Goal: Information Seeking & Learning: Find specific fact

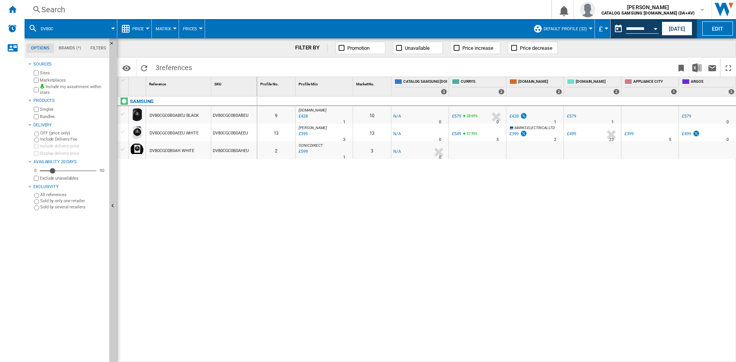
click at [71, 5] on div "Search" at bounding box center [286, 9] width 490 height 11
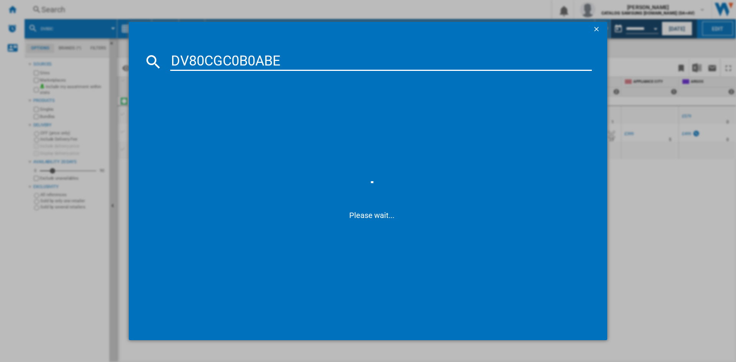
type input "DV80CGC0B0AB"
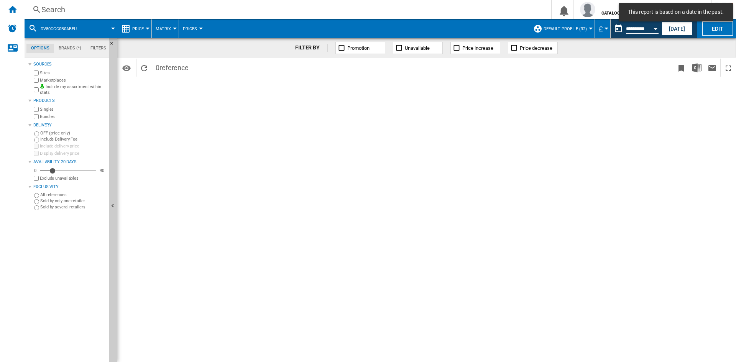
click at [64, 8] on div "Search" at bounding box center [286, 9] width 490 height 11
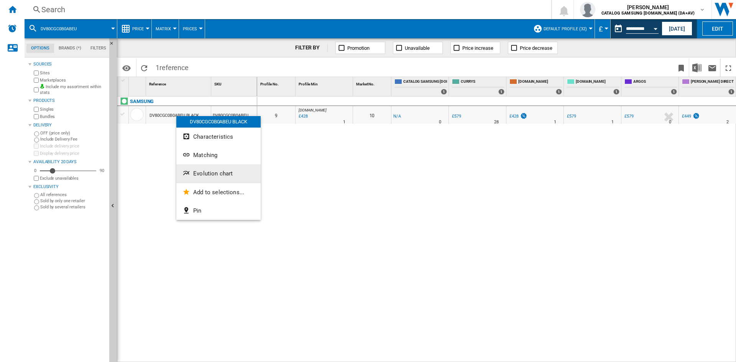
click at [217, 172] on span "Evolution chart" at bounding box center [212, 173] width 39 height 7
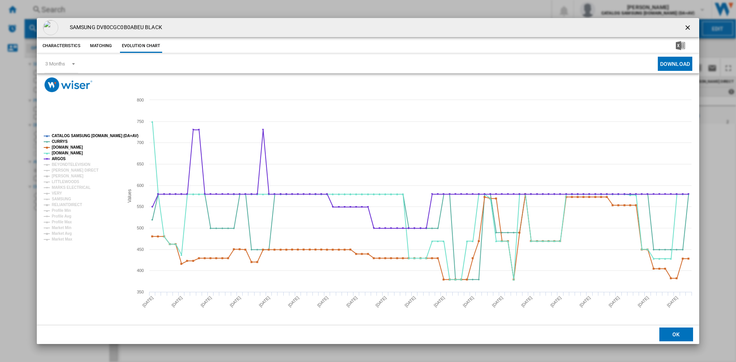
click at [79, 136] on tspan "CATALOG SAMSUNG [DOMAIN_NAME] (DA+AV)" at bounding box center [95, 136] width 87 height 4
click at [61, 163] on tspan "BEYONDTELEVISION" at bounding box center [71, 164] width 39 height 4
click at [62, 170] on tspan "[PERSON_NAME] DIRECT" at bounding box center [75, 170] width 47 height 4
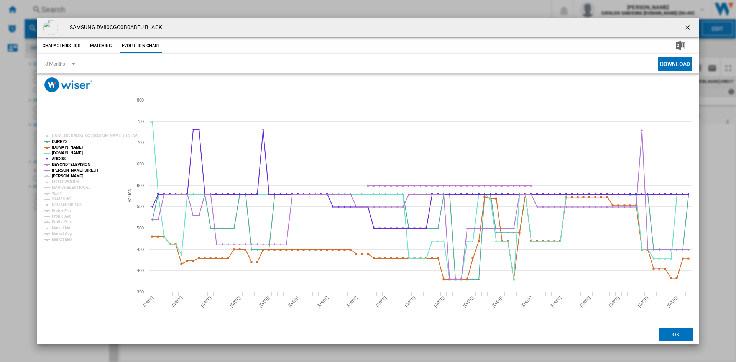
click at [60, 176] on tspan "[PERSON_NAME]" at bounding box center [68, 176] width 32 height 4
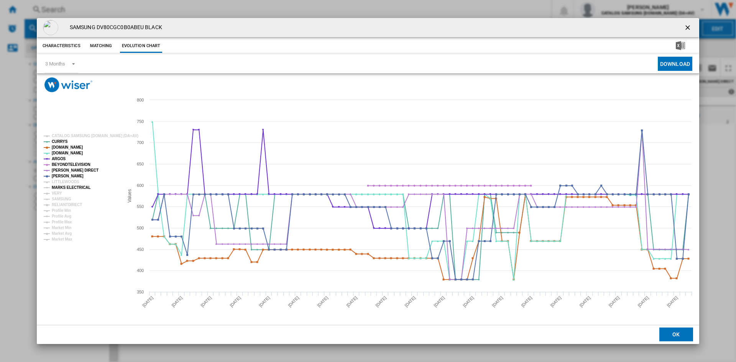
click at [61, 188] on tspan "MARKS ELECTRICAL" at bounding box center [71, 187] width 39 height 4
click at [58, 193] on tspan "VERY" at bounding box center [57, 193] width 10 height 4
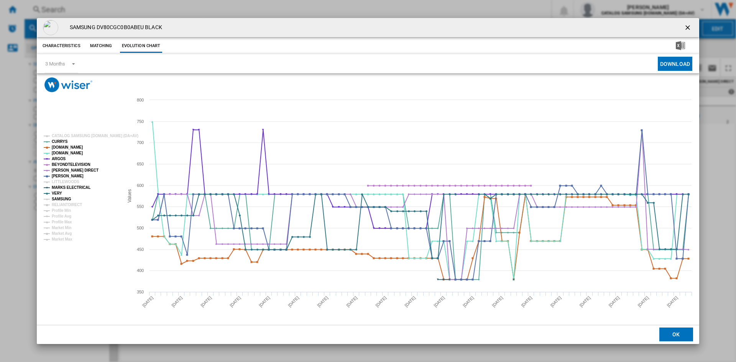
click at [59, 197] on tspan "SAMSUNG" at bounding box center [62, 199] width 20 height 4
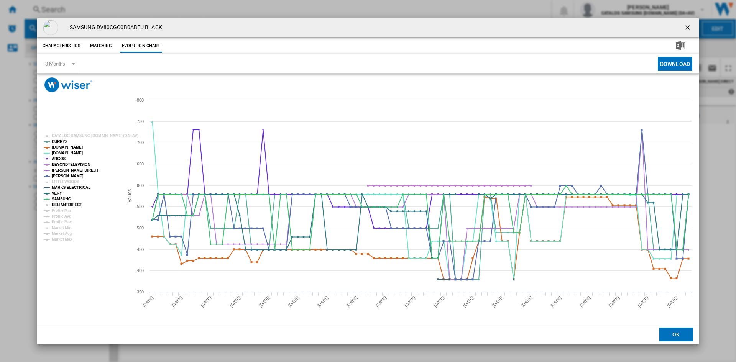
click at [60, 203] on tspan "RELIANTDIRECT" at bounding box center [67, 205] width 30 height 4
click at [693, 27] on button "Product popup" at bounding box center [687, 27] width 15 height 15
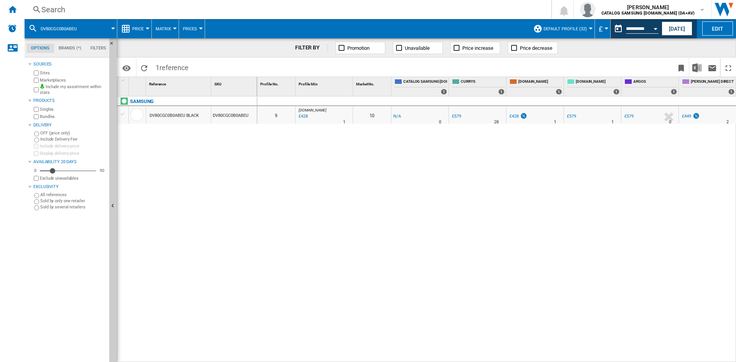
click at [306, 117] on div "£428" at bounding box center [302, 117] width 10 height 8
click at [63, 11] on div "Search" at bounding box center [286, 9] width 490 height 11
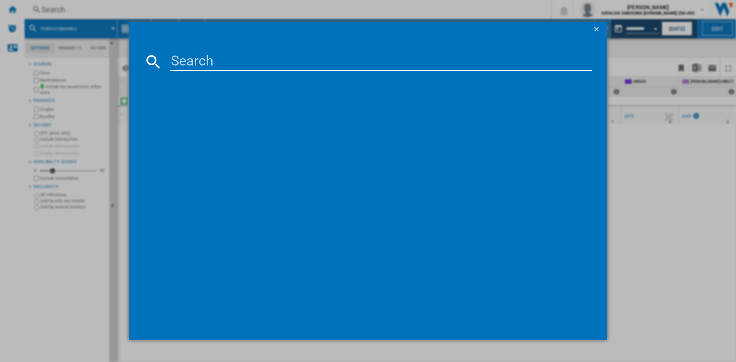
click at [205, 64] on input at bounding box center [380, 61] width 421 height 18
paste input "DV90T6240LB/S1"
type input "DV90T6240LB"
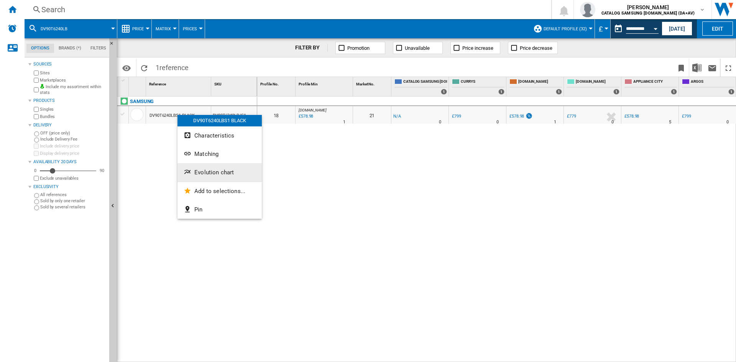
click at [225, 166] on button "Evolution chart" at bounding box center [219, 172] width 84 height 18
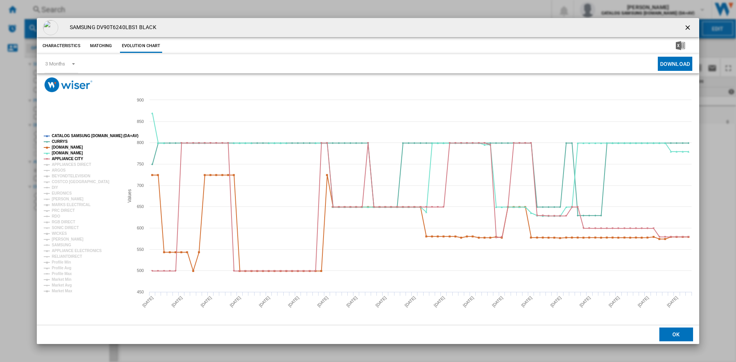
click at [79, 135] on tspan "CATALOG SAMSUNG [DOMAIN_NAME] (DA+AV)" at bounding box center [95, 136] width 87 height 4
click at [70, 163] on tspan "APPLIANCES DIRECT" at bounding box center [71, 164] width 39 height 4
click at [58, 171] on tspan "ARGOS" at bounding box center [59, 170] width 14 height 4
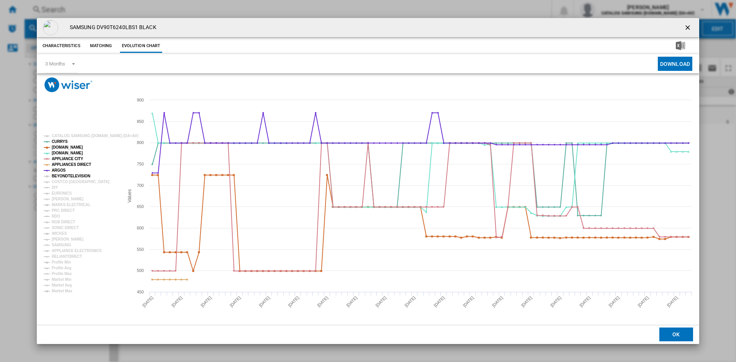
click at [68, 177] on tspan "BEYONDTELEVISION" at bounding box center [71, 176] width 39 height 4
click at [57, 192] on tspan "EURONICS" at bounding box center [62, 193] width 20 height 4
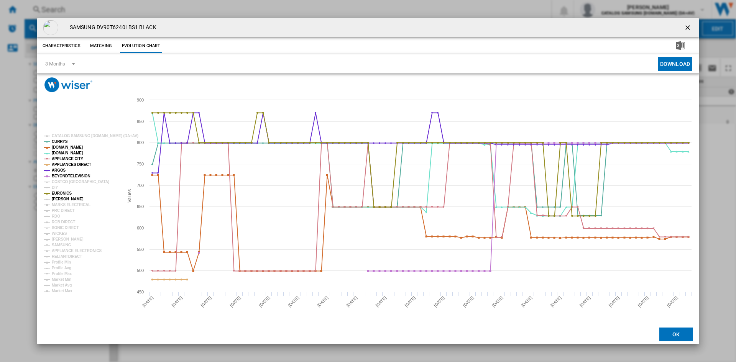
click at [62, 198] on tspan "[PERSON_NAME]" at bounding box center [68, 199] width 32 height 4
click at [67, 180] on tspan "COSTCO UK" at bounding box center [80, 182] width 57 height 4
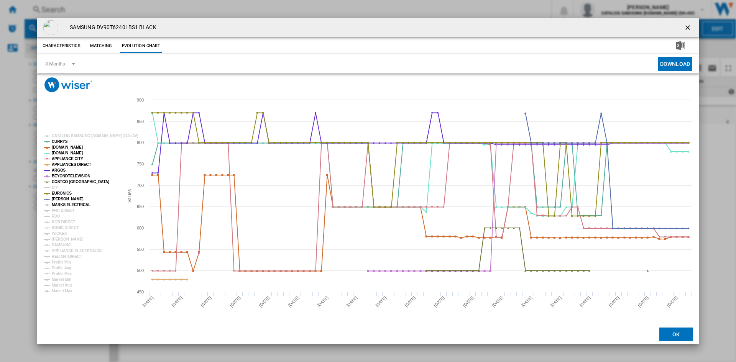
click at [61, 203] on tspan "MARKS ELECTRICAL" at bounding box center [71, 205] width 39 height 4
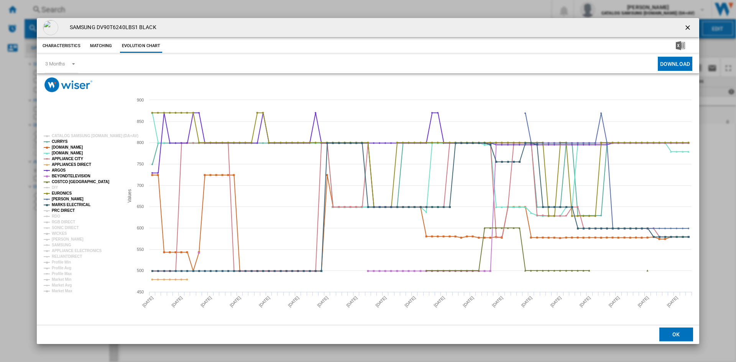
click at [60, 209] on tspan "PRC DIRECT" at bounding box center [63, 210] width 23 height 4
click at [53, 214] on tspan "RDO" at bounding box center [56, 216] width 8 height 4
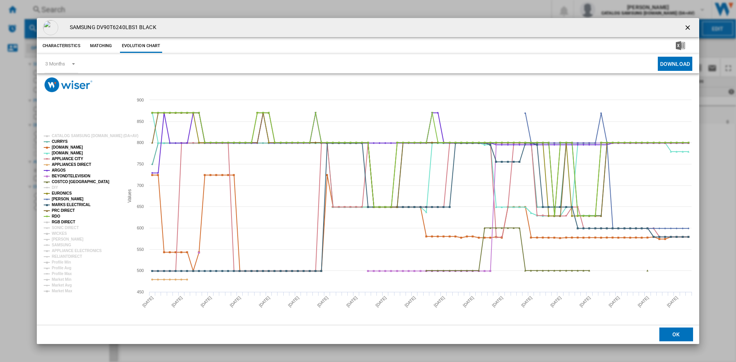
drag, startPoint x: 60, startPoint y: 220, endPoint x: 62, endPoint y: 229, distance: 9.0
click at [61, 220] on tspan "RGB DIRECT" at bounding box center [63, 222] width 23 height 4
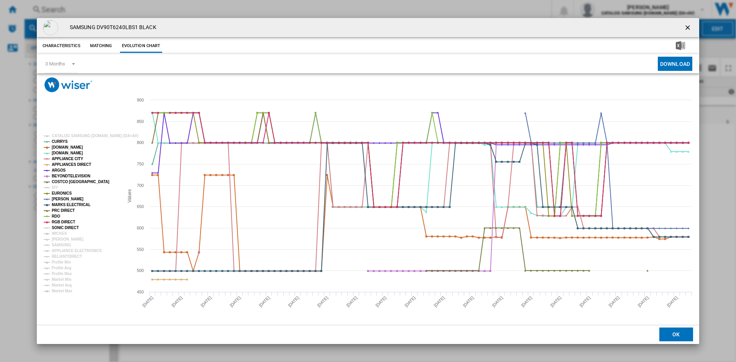
click at [62, 229] on tspan "SONIC DIRECT" at bounding box center [65, 228] width 27 height 4
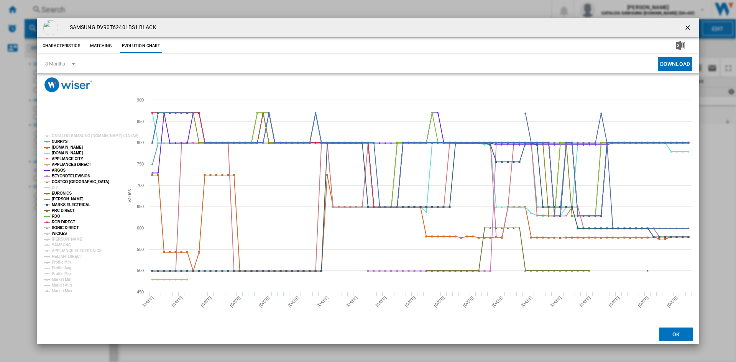
click at [61, 236] on tspan "WICKES" at bounding box center [59, 233] width 15 height 4
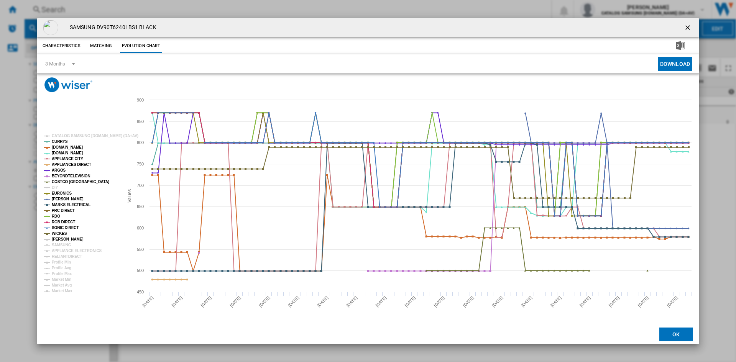
click at [63, 238] on tspan "PETER TYSON" at bounding box center [68, 239] width 32 height 4
click at [63, 243] on tspan "SAMSUNG" at bounding box center [62, 245] width 20 height 4
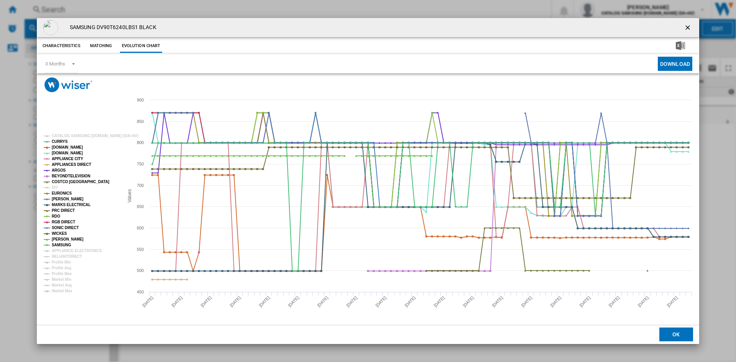
click at [65, 247] on tspan "SAMSUNG" at bounding box center [62, 245] width 20 height 4
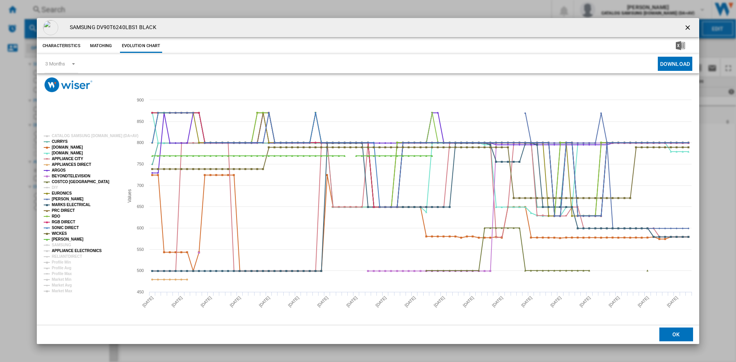
click at [67, 252] on tspan "APPLIANCE ELECTRONICS" at bounding box center [77, 251] width 50 height 4
click at [67, 255] on tspan "RELIANTDIRECT" at bounding box center [67, 256] width 30 height 4
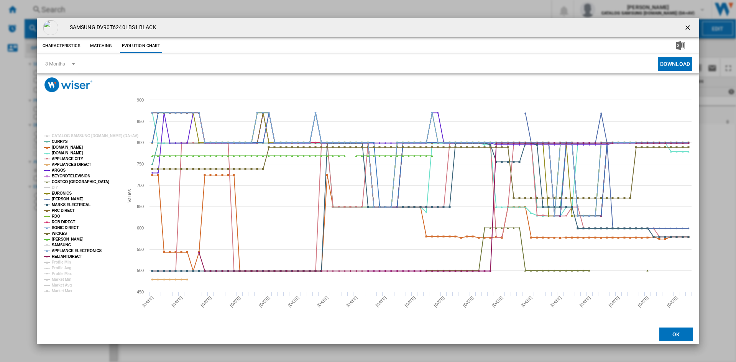
click at [67, 247] on tspan "SAMSUNG" at bounding box center [62, 245] width 20 height 4
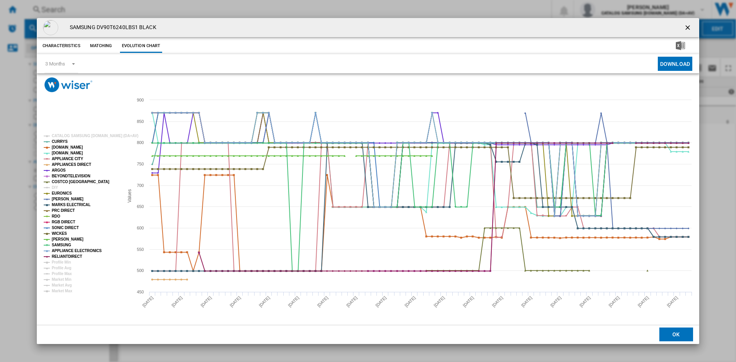
click at [691, 27] on ng-md-icon "getI18NText('BUTTONS.CLOSE_DIALOG')" at bounding box center [687, 28] width 9 height 9
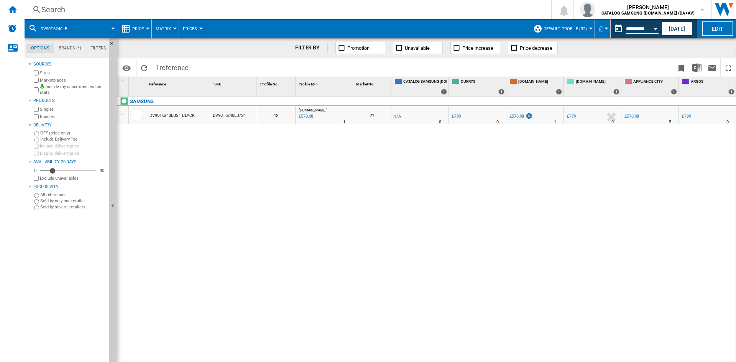
click at [74, 13] on div "Search" at bounding box center [286, 9] width 490 height 11
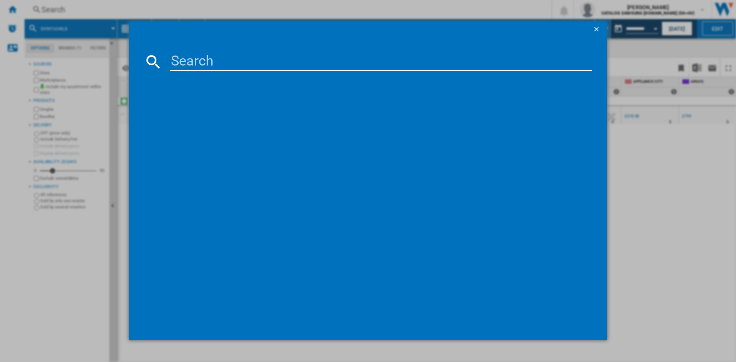
click at [217, 63] on input at bounding box center [380, 61] width 421 height 18
paste input "DV90T6240LN/S1"
type input "DV90T6240LN"
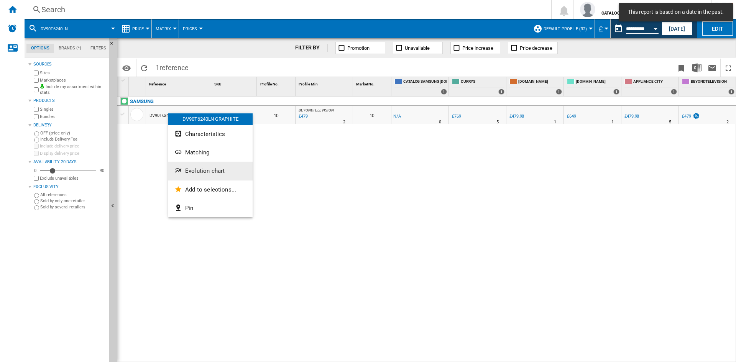
click at [206, 167] on button "Evolution chart" at bounding box center [210, 171] width 84 height 18
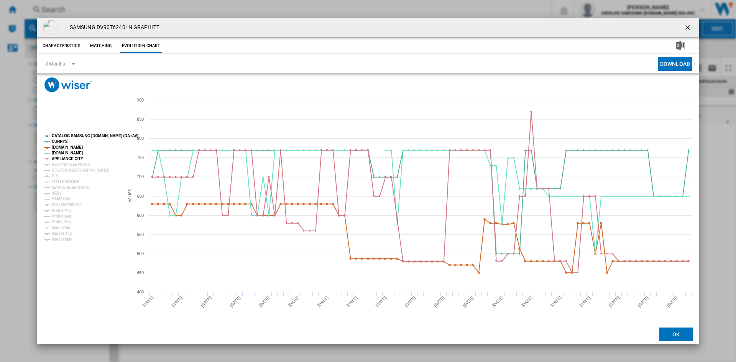
click at [82, 137] on tspan "CATALOG SAMSUNG [DOMAIN_NAME] (DA+AV)" at bounding box center [95, 136] width 87 height 4
click at [57, 165] on tspan "BEYONDTELEVISION" at bounding box center [71, 164] width 39 height 4
click at [59, 171] on tspan "COSTCO UK" at bounding box center [80, 170] width 57 height 4
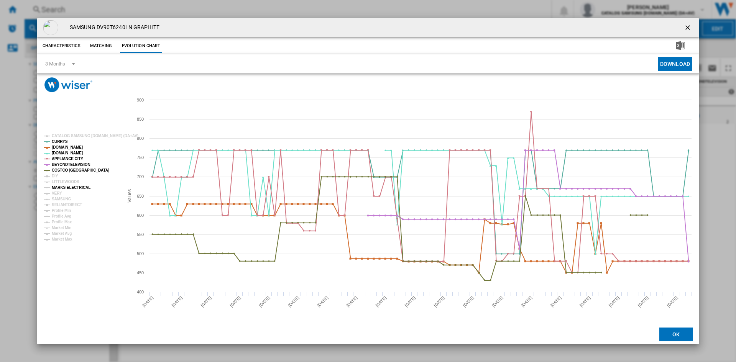
click at [61, 190] on tspan "MARKS ELECTRICAL" at bounding box center [71, 187] width 39 height 4
click at [55, 192] on tspan "VERY" at bounding box center [57, 193] width 10 height 4
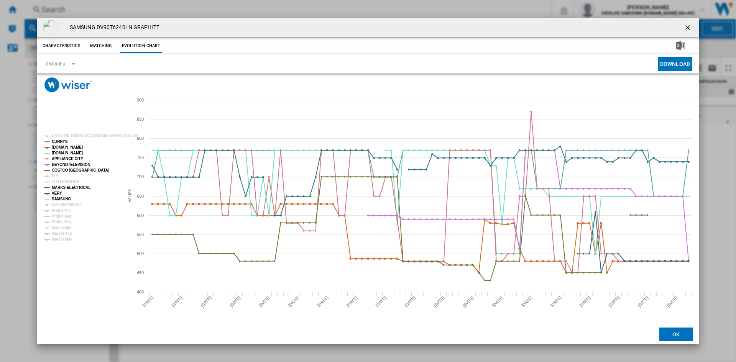
click at [59, 198] on tspan "SAMSUNG" at bounding box center [62, 199] width 20 height 4
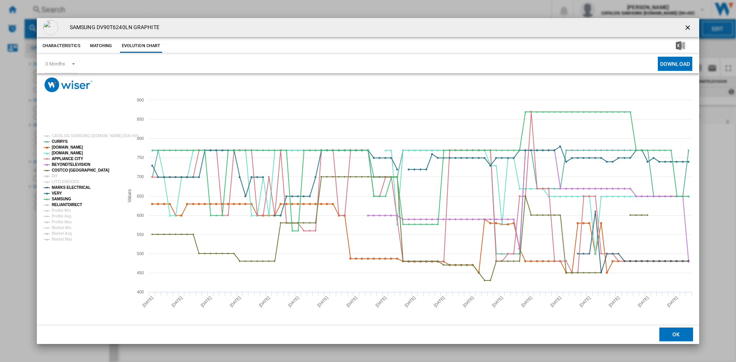
click at [61, 203] on tspan "RELIANTDIRECT" at bounding box center [67, 205] width 30 height 4
click at [689, 24] on ng-md-icon "getI18NText('BUTTONS.CLOSE_DIALOG')" at bounding box center [687, 28] width 9 height 9
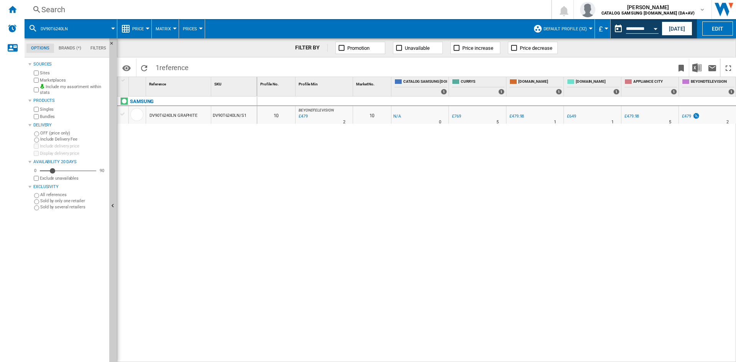
click at [69, 15] on div "Search" at bounding box center [286, 9] width 490 height 11
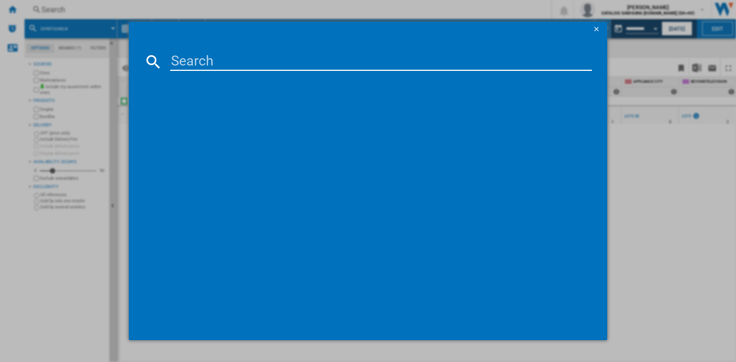
click at [213, 59] on input at bounding box center [380, 61] width 421 height 18
type input "WD11DB7B85GWU1"
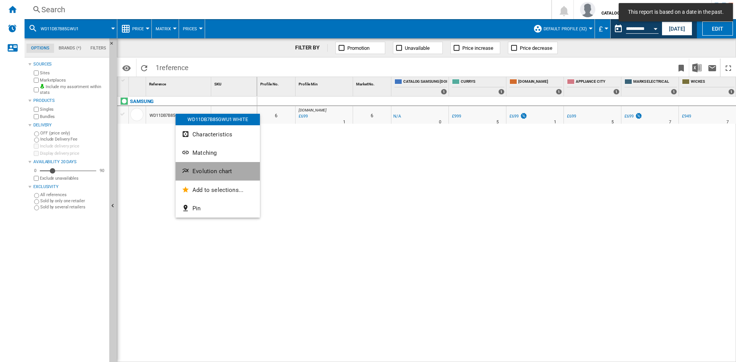
click at [215, 166] on button "Evolution chart" at bounding box center [217, 171] width 84 height 18
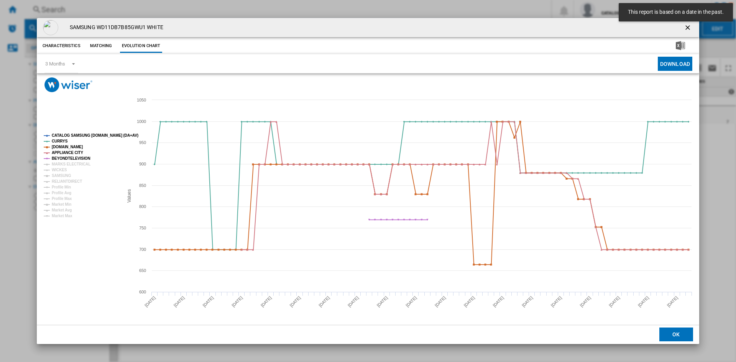
click at [75, 134] on tspan "CATALOG SAMSUNG [DOMAIN_NAME] (DA+AV)" at bounding box center [95, 135] width 87 height 4
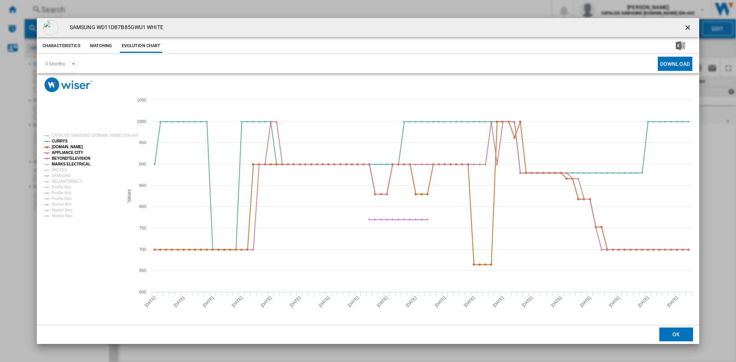
click at [66, 164] on tspan "MARKS ELECTRICAL" at bounding box center [71, 164] width 39 height 4
click at [64, 177] on tspan "SAMSUNG" at bounding box center [62, 176] width 20 height 4
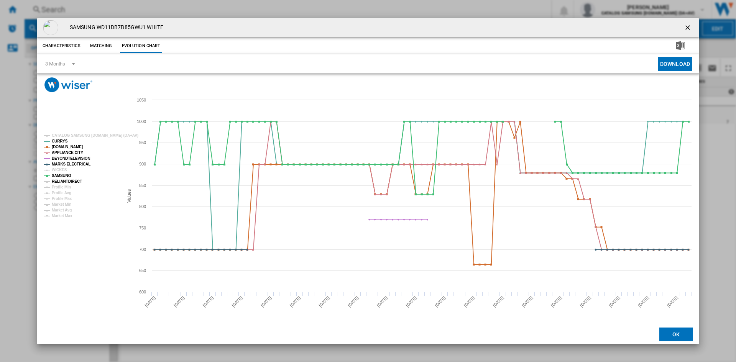
click at [67, 180] on tspan "RELIANTDIRECT" at bounding box center [67, 181] width 30 height 4
click at [686, 28] on ng-md-icon "getI18NText('BUTTONS.CLOSE_DIALOG')" at bounding box center [687, 28] width 9 height 9
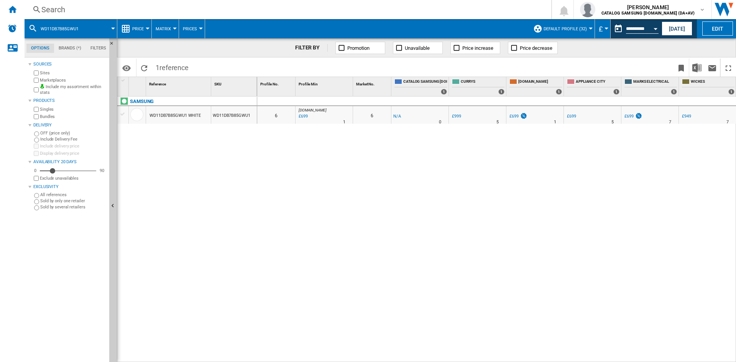
click at [86, 10] on div "Search" at bounding box center [286, 9] width 490 height 11
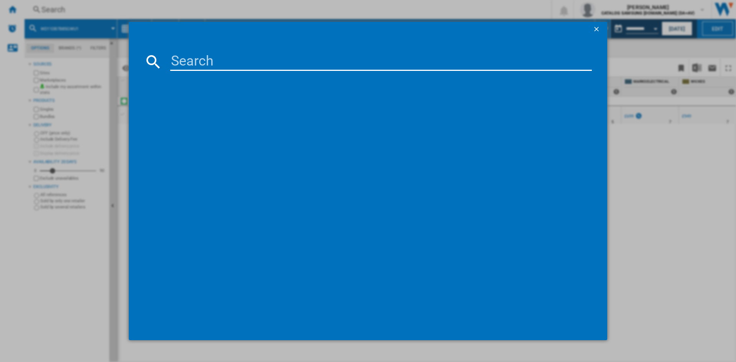
click at [206, 69] on input at bounding box center [380, 61] width 421 height 18
type input "WD11DG5B15BEEU"
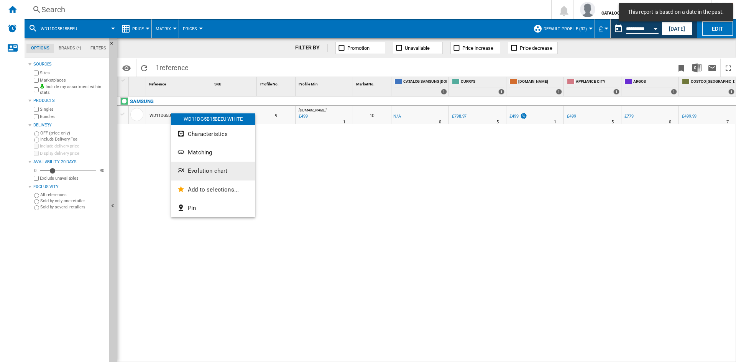
click at [206, 171] on span "Evolution chart" at bounding box center [207, 170] width 39 height 7
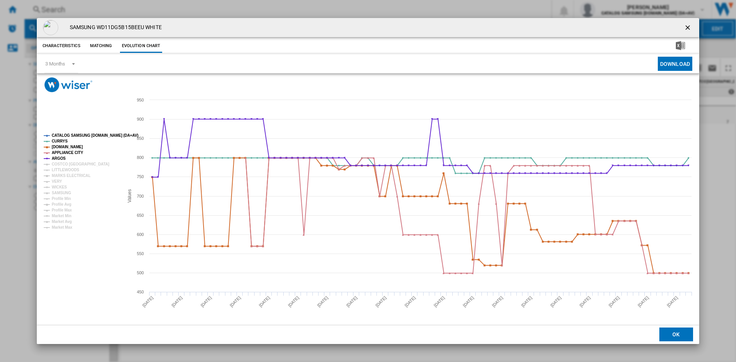
click at [79, 132] on rect "Product popup" at bounding box center [80, 182] width 79 height 102
click at [77, 136] on tspan "CATALOG SAMSUNG [DOMAIN_NAME] (DA+AV)" at bounding box center [95, 135] width 87 height 4
click at [62, 163] on tspan "COSTCO UK" at bounding box center [80, 164] width 57 height 4
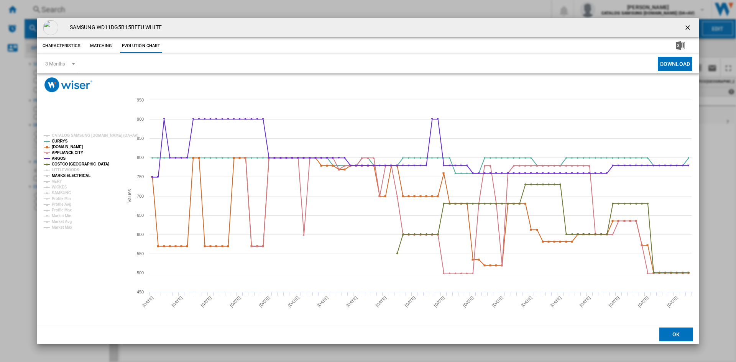
click at [62, 175] on tspan "MARKS ELECTRICAL" at bounding box center [71, 176] width 39 height 4
click at [57, 180] on tspan "VERY" at bounding box center [57, 181] width 10 height 4
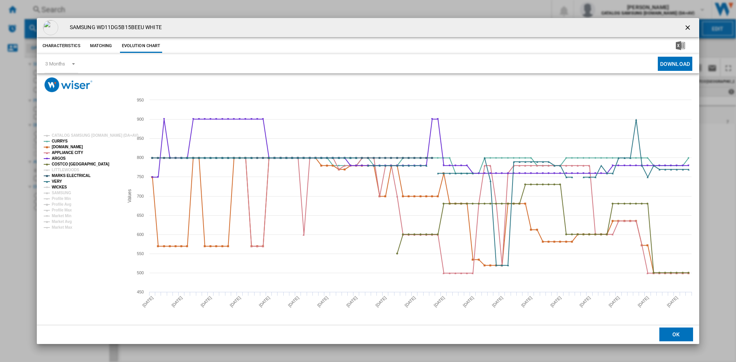
click at [61, 188] on tspan "WICKES" at bounding box center [59, 187] width 15 height 4
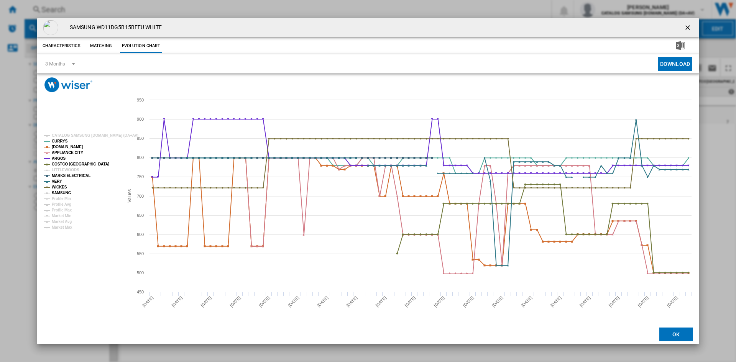
click at [66, 192] on tspan "SAMSUNG" at bounding box center [62, 193] width 20 height 4
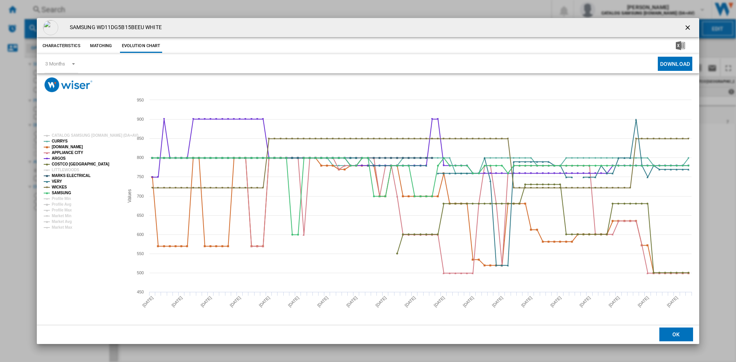
click at [685, 26] on ng-md-icon "getI18NText('BUTTONS.CLOSE_DIALOG')" at bounding box center [687, 28] width 9 height 9
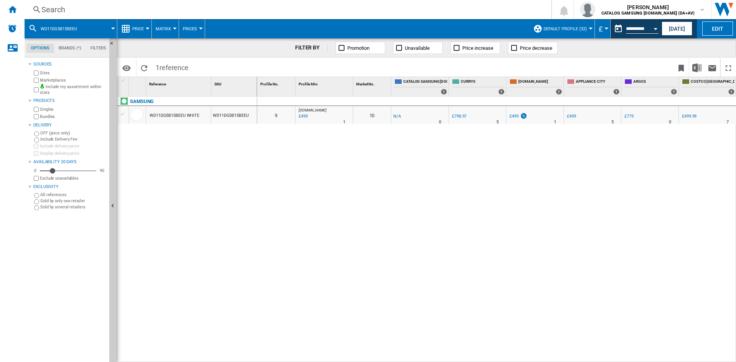
click at [55, 8] on div "Search" at bounding box center [286, 9] width 490 height 11
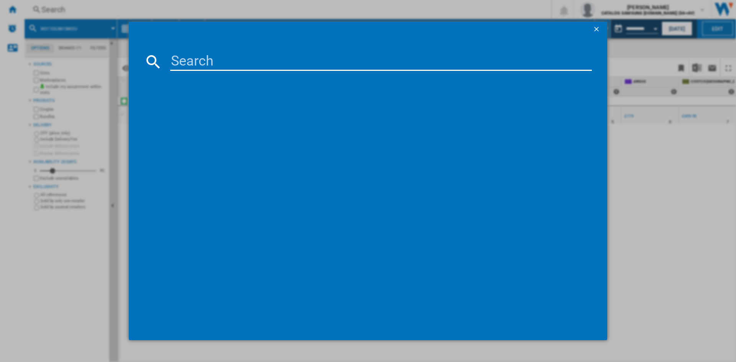
click at [206, 59] on input at bounding box center [380, 61] width 421 height 18
type input "WD80TA046BX"
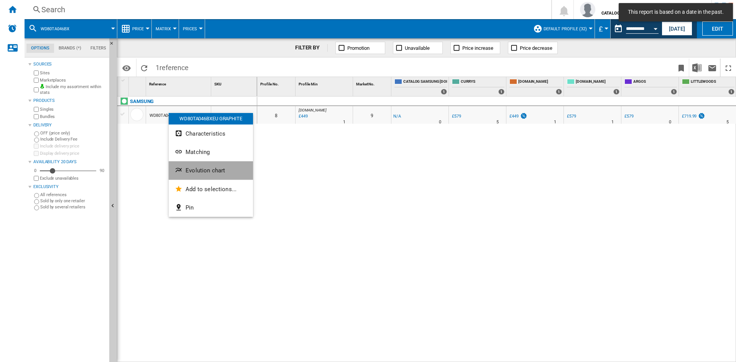
click at [207, 171] on span "Evolution chart" at bounding box center [204, 170] width 39 height 7
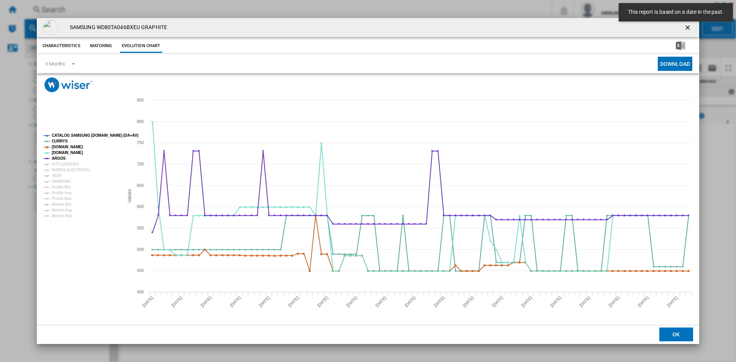
click at [74, 134] on tspan "CATALOG SAMSUNG [DOMAIN_NAME] (DA+AV)" at bounding box center [95, 135] width 87 height 4
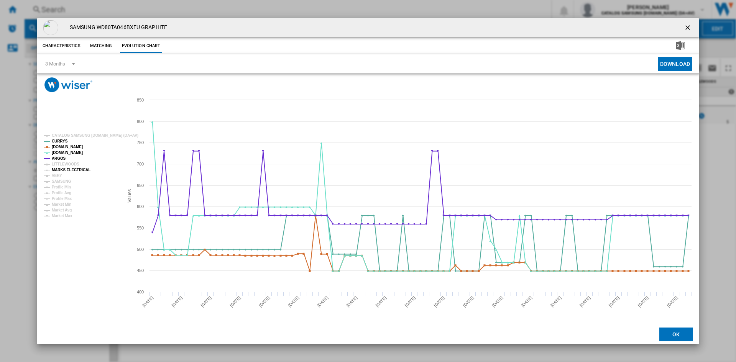
click at [64, 168] on tspan "MARKS ELECTRICAL" at bounding box center [71, 170] width 39 height 4
click at [55, 175] on tspan "VERY" at bounding box center [57, 176] width 10 height 4
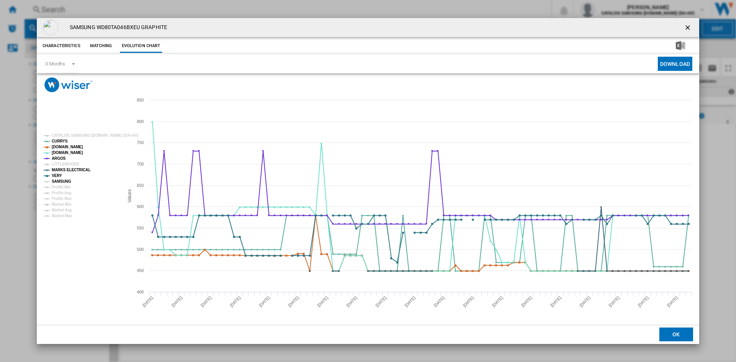
click at [61, 180] on tspan "SAMSUNG" at bounding box center [62, 181] width 20 height 4
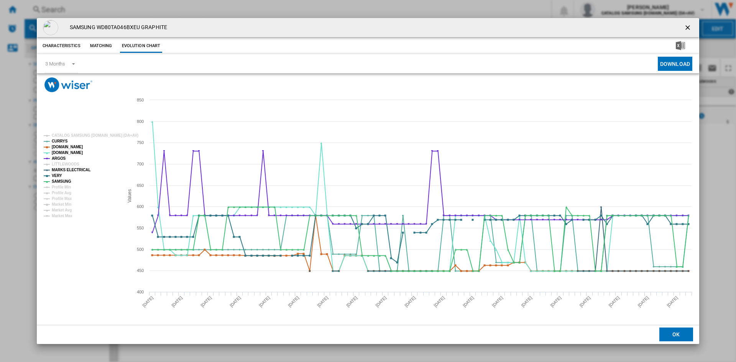
click at [688, 26] on ng-md-icon "getI18NText('BUTTONS.CLOSE_DIALOG')" at bounding box center [687, 28] width 9 height 9
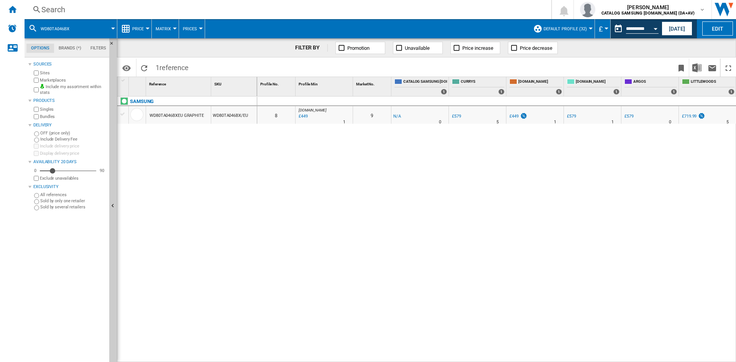
click at [80, 10] on div "Search" at bounding box center [286, 9] width 490 height 11
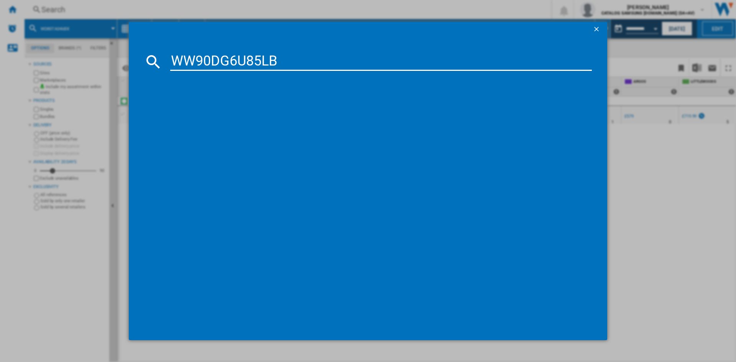
type input "WW90DG6U85LB"
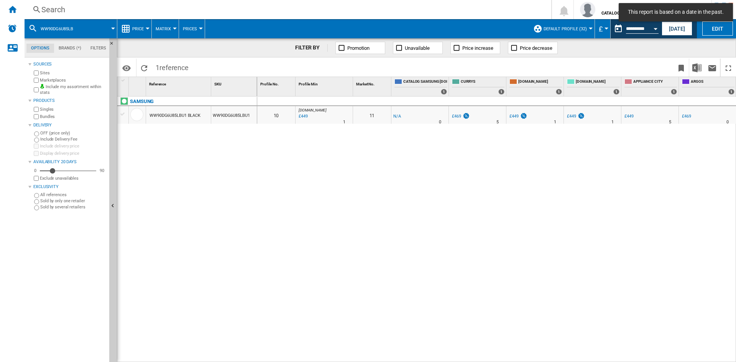
click at [81, 9] on div "Search" at bounding box center [286, 9] width 490 height 11
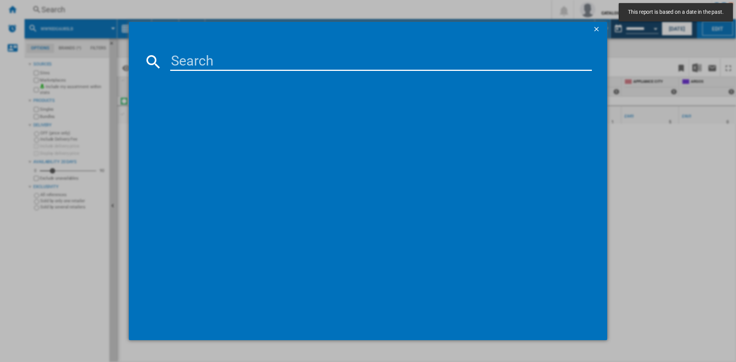
click at [206, 59] on input at bounding box center [380, 61] width 421 height 18
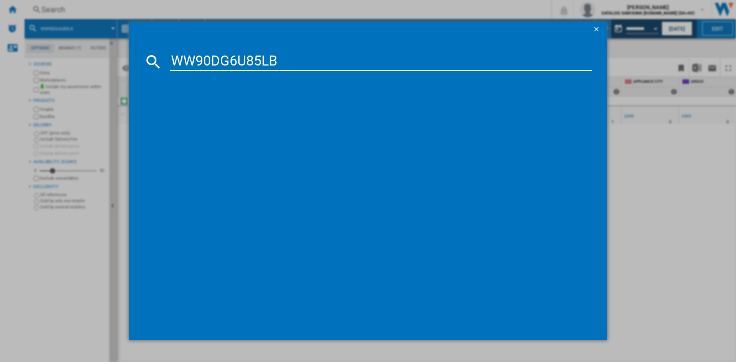
type input "WW90DG6U85L"
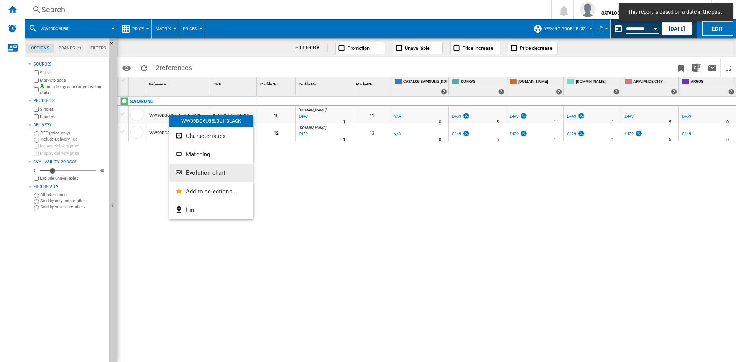
click at [201, 171] on span "Evolution chart" at bounding box center [205, 172] width 39 height 7
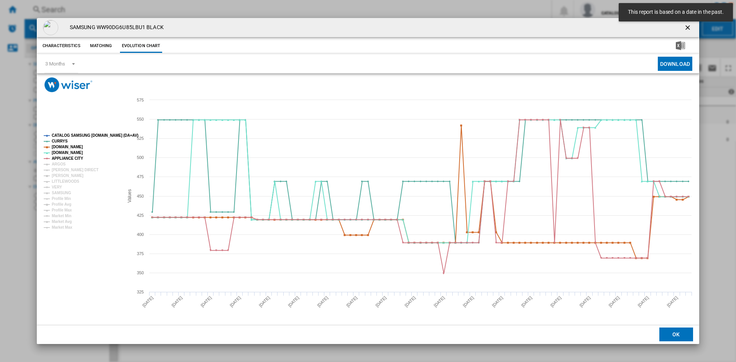
click at [74, 135] on tspan "CATALOG SAMSUNG [DOMAIN_NAME] (DA+AV)" at bounding box center [95, 135] width 87 height 4
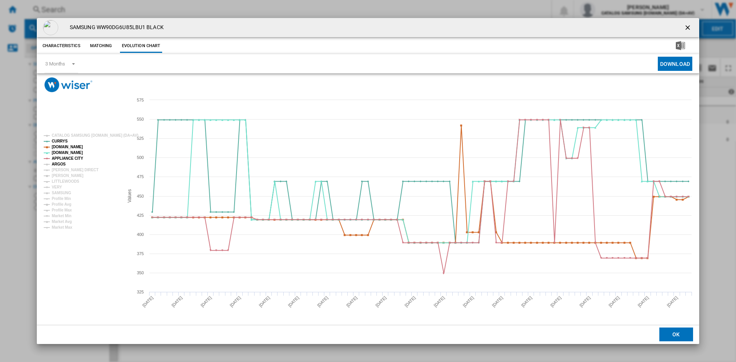
click at [59, 164] on tspan "ARGOS" at bounding box center [59, 164] width 14 height 4
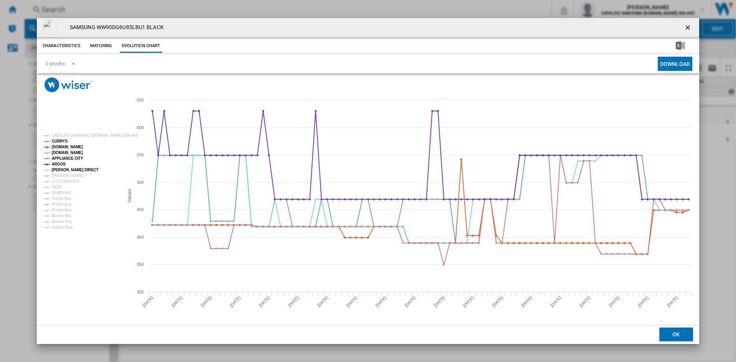
click at [62, 169] on tspan "[PERSON_NAME] DIRECT" at bounding box center [75, 170] width 47 height 4
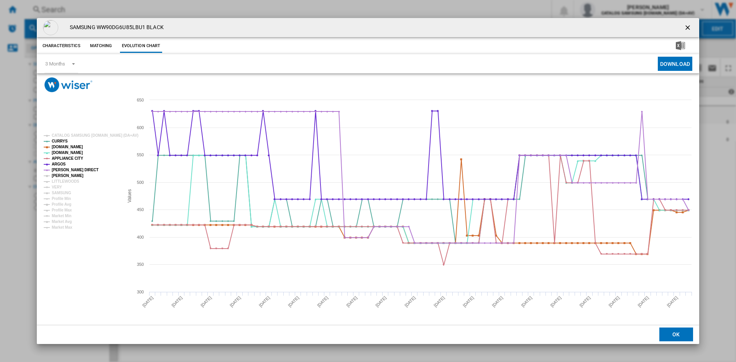
click at [62, 175] on tspan "[PERSON_NAME]" at bounding box center [68, 176] width 32 height 4
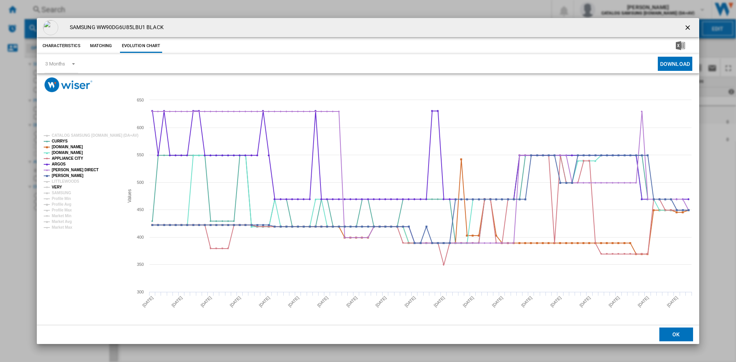
click at [57, 187] on tspan "VERY" at bounding box center [57, 187] width 10 height 4
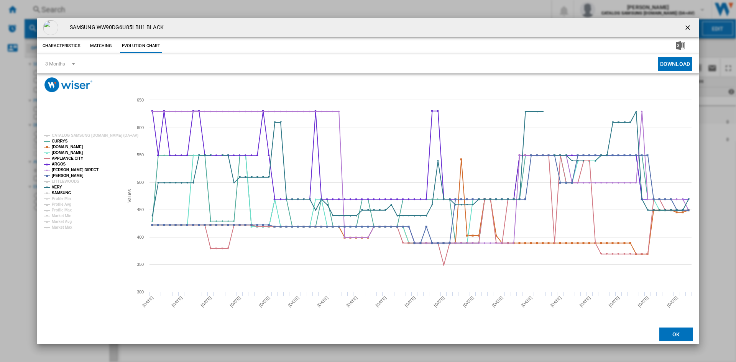
click at [62, 192] on tspan "SAMSUNG" at bounding box center [62, 193] width 20 height 4
click at [687, 26] on ng-md-icon "getI18NText('BUTTONS.CLOSE_DIALOG')" at bounding box center [687, 28] width 9 height 9
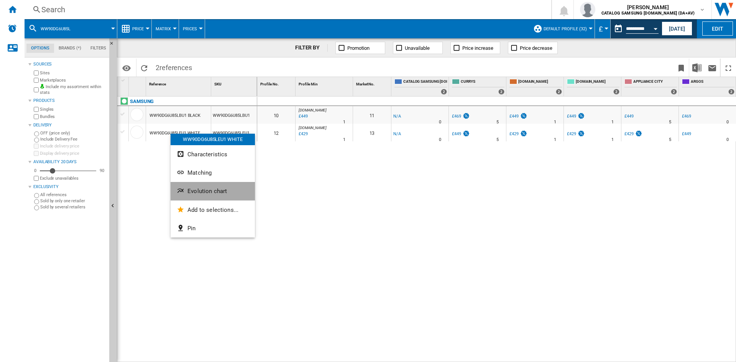
click at [211, 193] on span "Evolution chart" at bounding box center [206, 191] width 39 height 7
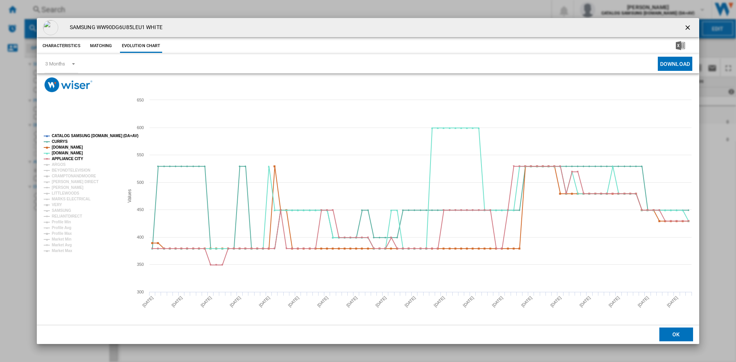
click at [77, 137] on tspan "CATALOG SAMSUNG [DOMAIN_NAME] (DA+AV)" at bounding box center [95, 136] width 87 height 4
click at [61, 165] on tspan "ARGOS" at bounding box center [59, 164] width 14 height 4
click at [68, 170] on tspan "BEYONDTELEVISION" at bounding box center [71, 170] width 39 height 4
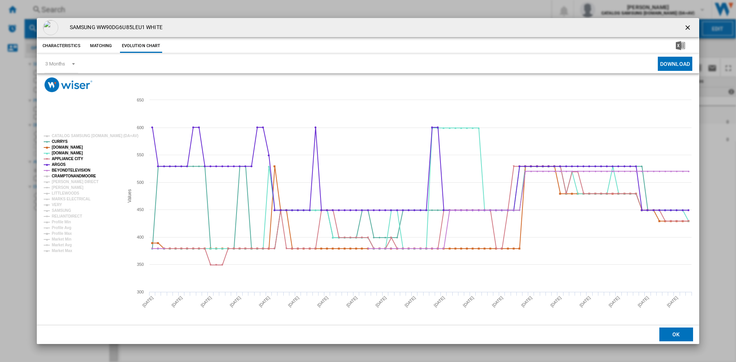
click at [69, 174] on tspan "CRAMPTONANDMOORE" at bounding box center [74, 176] width 44 height 4
click at [66, 182] on tspan "[PERSON_NAME] DIRECT" at bounding box center [75, 182] width 47 height 4
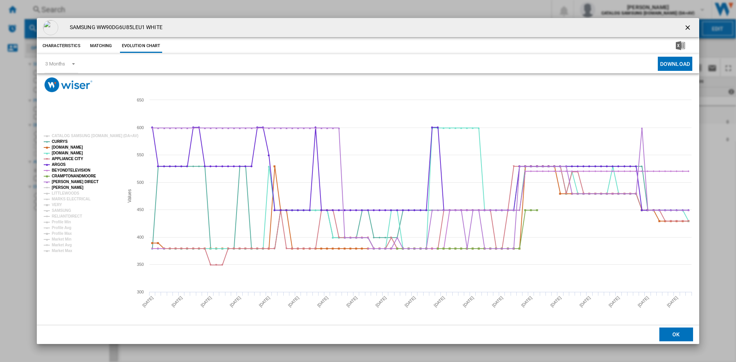
click at [61, 188] on tspan "[PERSON_NAME]" at bounding box center [68, 187] width 32 height 4
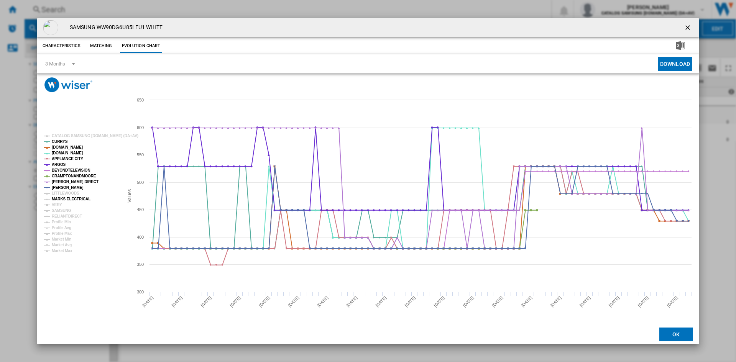
click at [67, 200] on tspan "MARKS ELECTRICAL" at bounding box center [71, 199] width 39 height 4
click at [56, 205] on tspan "VERY" at bounding box center [57, 205] width 10 height 4
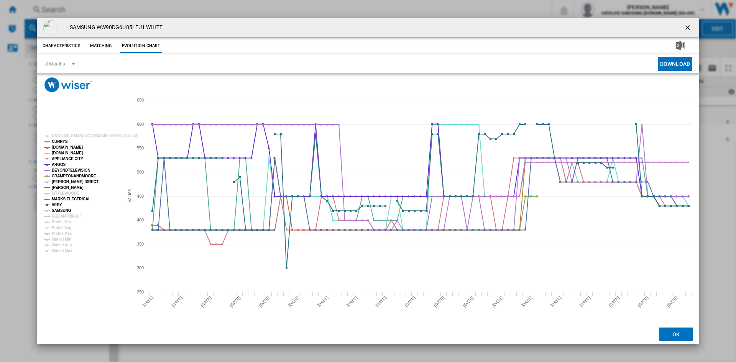
click at [61, 210] on tspan "SAMSUNG" at bounding box center [62, 210] width 20 height 4
click at [64, 216] on tspan "RELIANTDIRECT" at bounding box center [67, 216] width 30 height 4
